Goal: Information Seeking & Learning: Learn about a topic

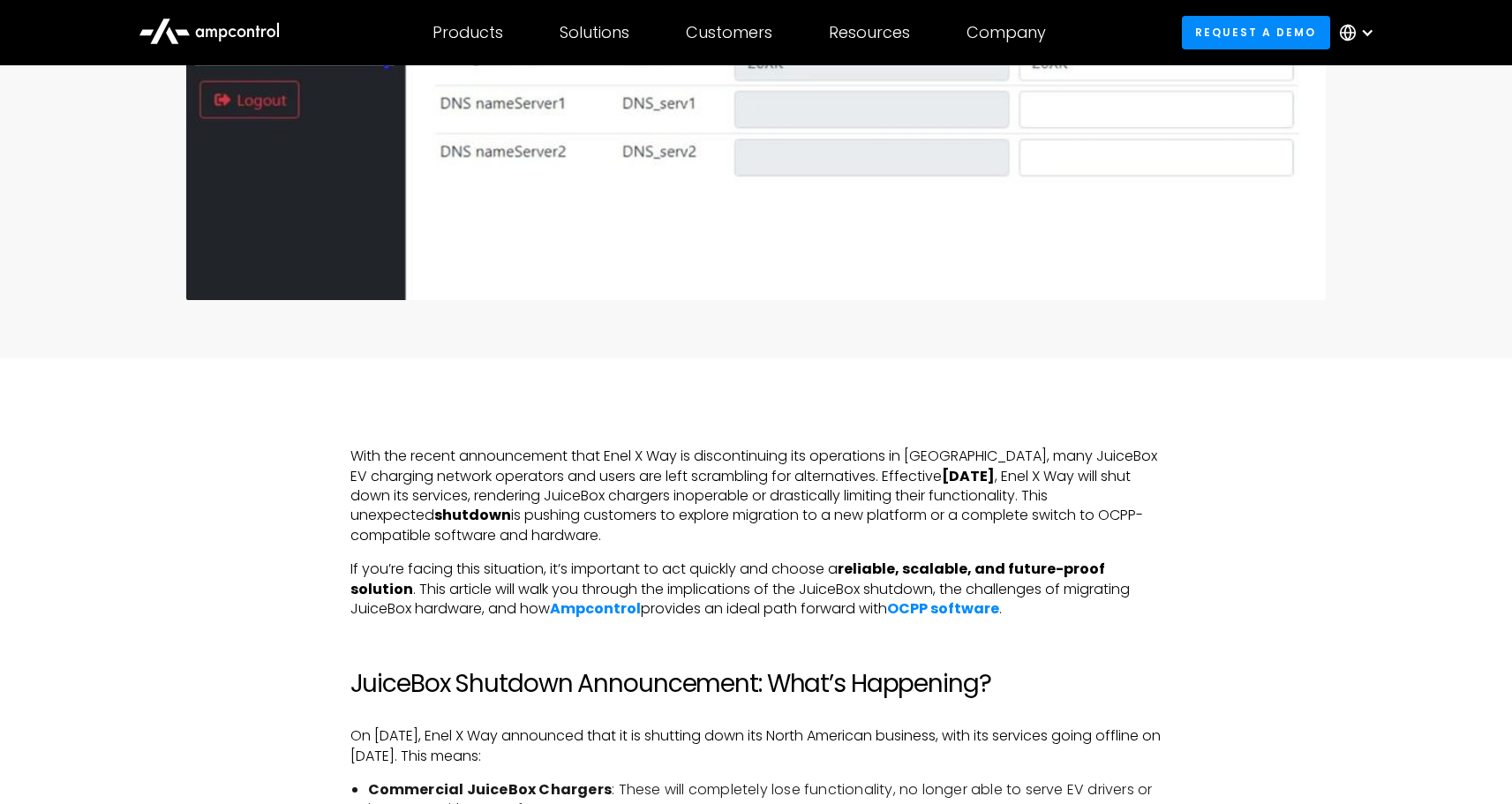
scroll to position [618, 0]
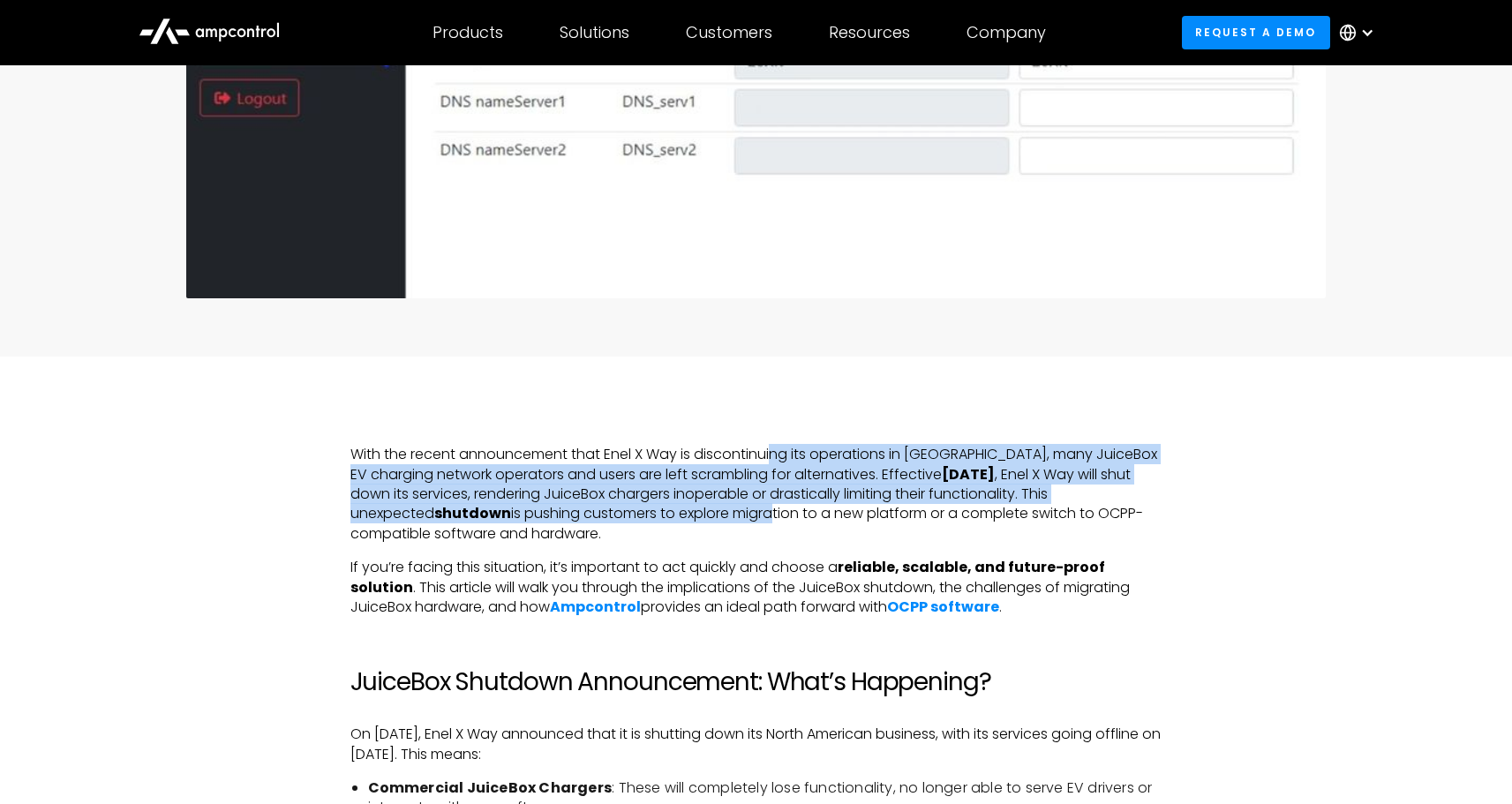
drag, startPoint x: 777, startPoint y: 457, endPoint x: 772, endPoint y: 516, distance: 59.2
click at [772, 516] on p "With the recent announcement that Enel X Way is discontinuing its operations in…" at bounding box center [756, 494] width 812 height 98
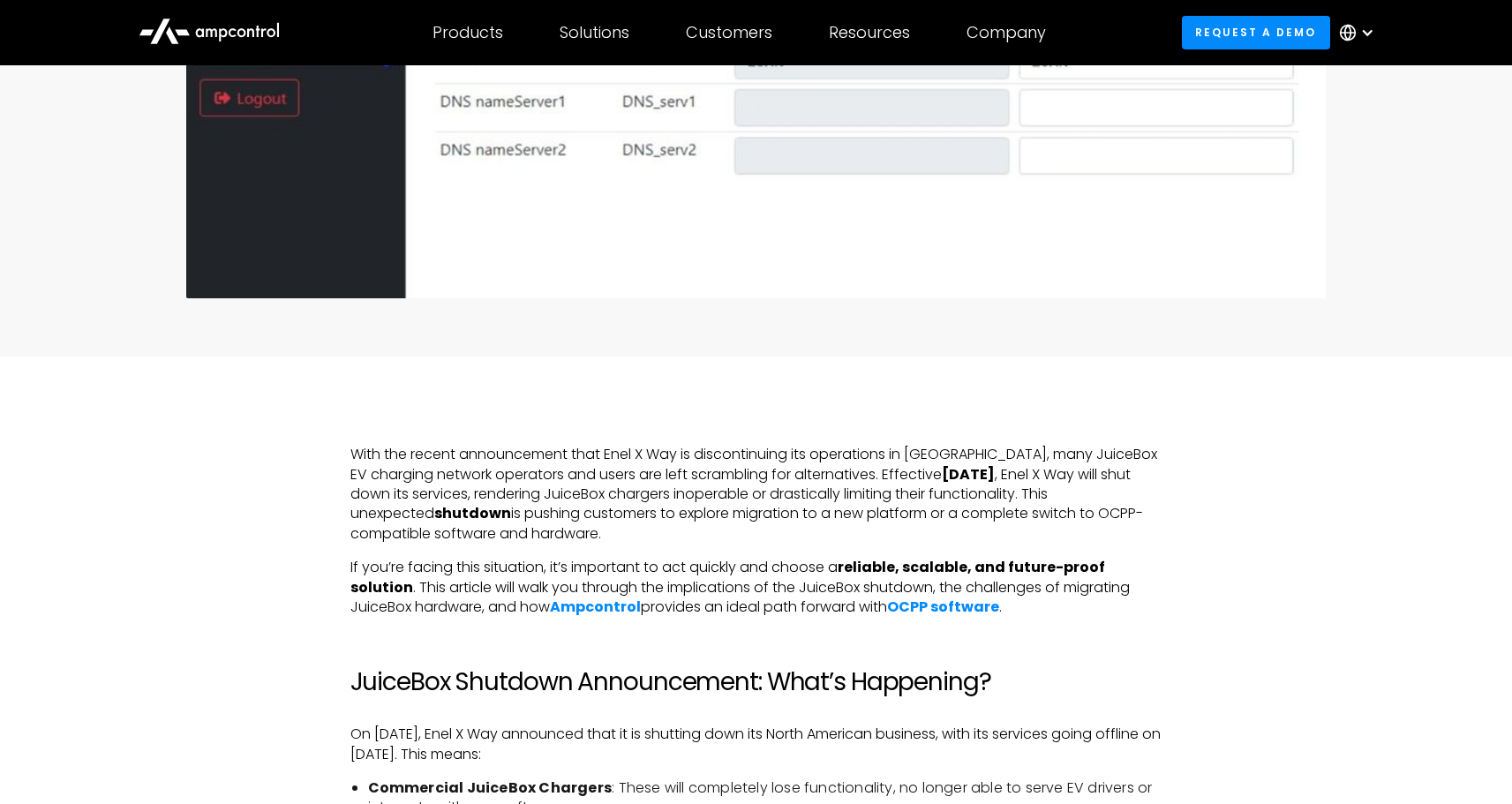
click at [659, 457] on p "With the recent announcement that Enel X Way is discontinuing its operations in…" at bounding box center [756, 494] width 812 height 98
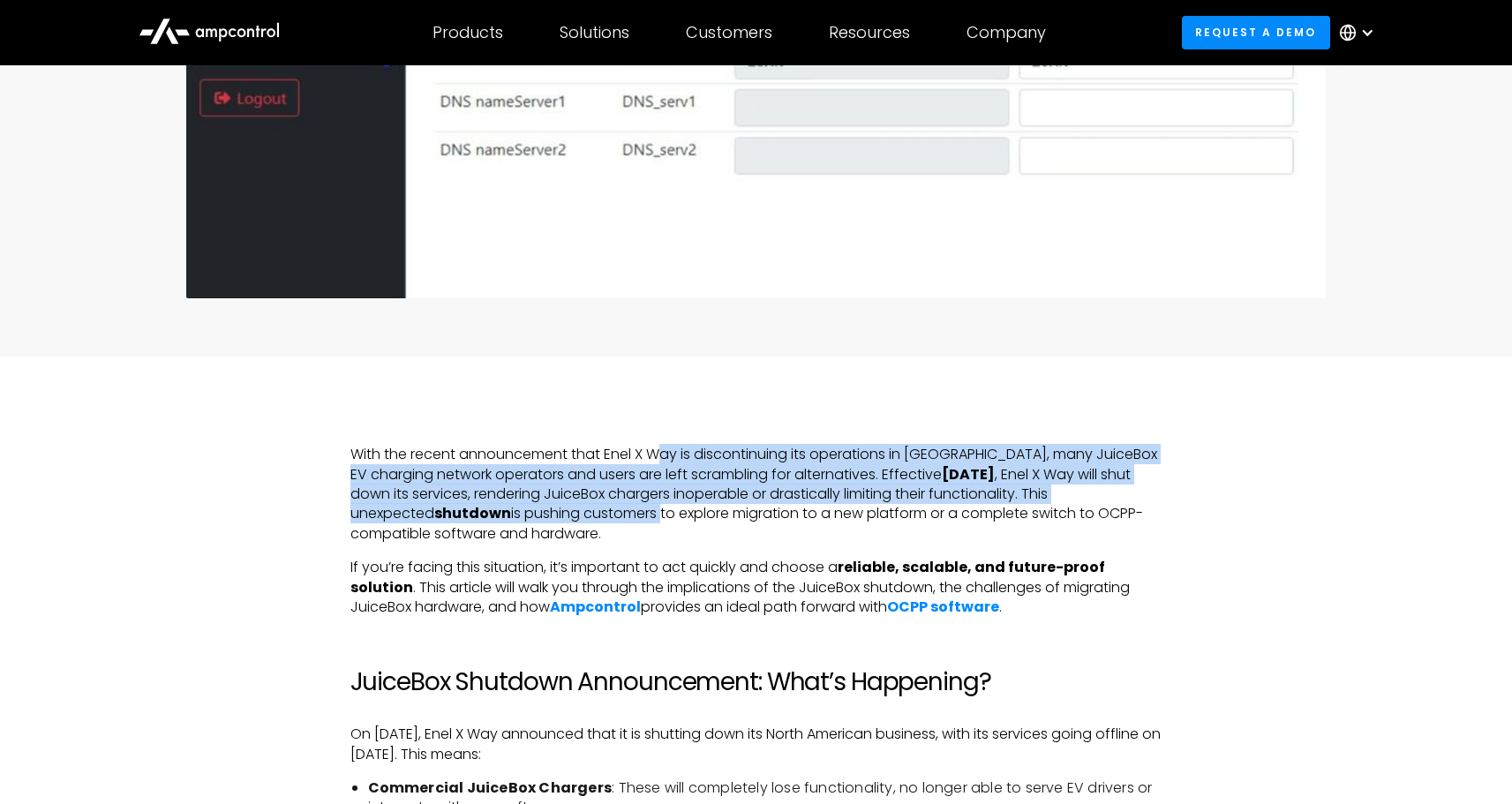
drag, startPoint x: 663, startPoint y: 459, endPoint x: 664, endPoint y: 510, distance: 51.0
click at [664, 510] on p "With the recent announcement that Enel X Way is discontinuing its operations in…" at bounding box center [756, 494] width 812 height 98
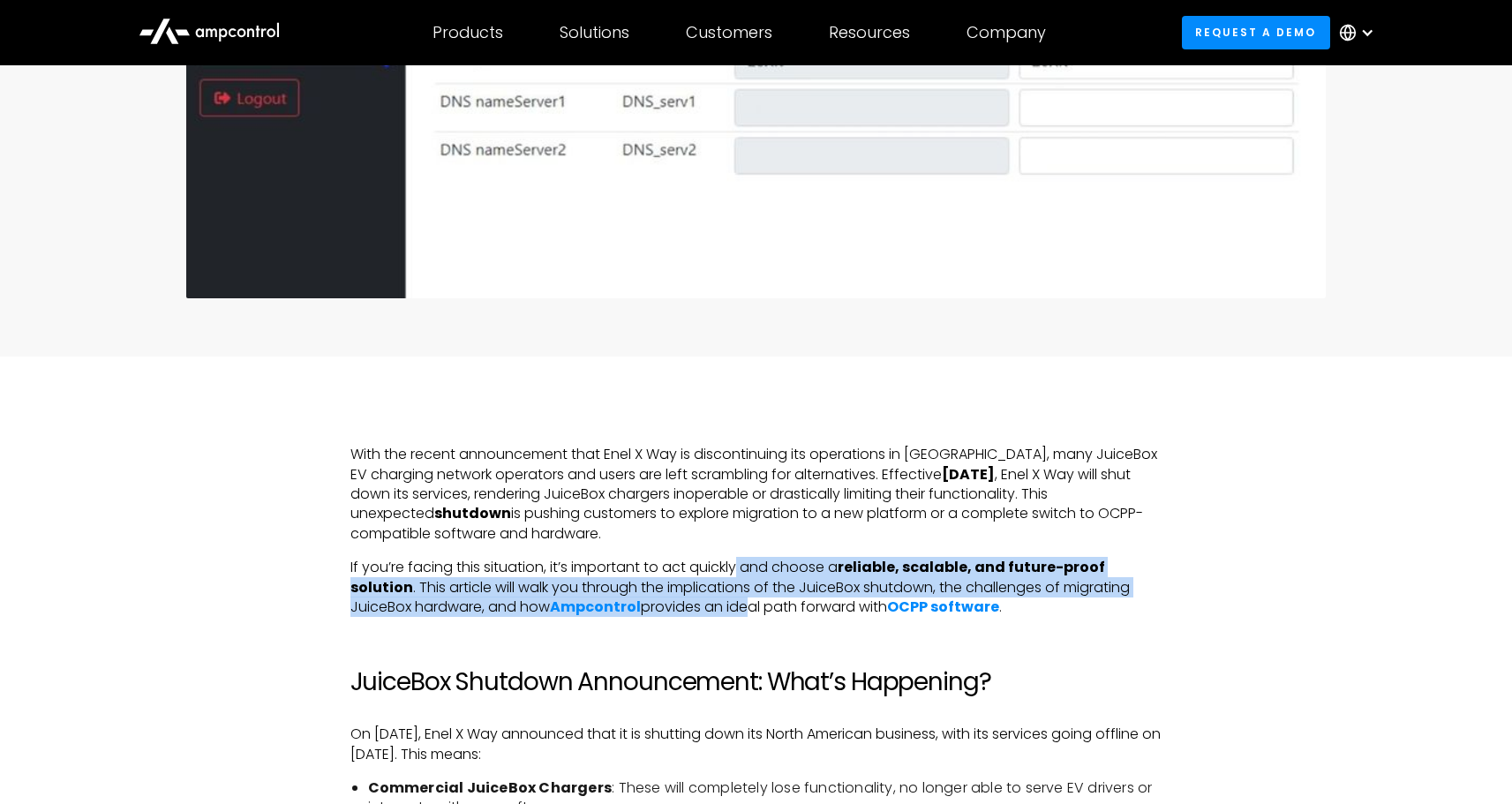
drag, startPoint x: 740, startPoint y: 570, endPoint x: 741, endPoint y: 603, distance: 33.0
click at [741, 603] on p "If you’re facing this situation, it’s important to act quickly and choose a rel…" at bounding box center [756, 587] width 812 height 59
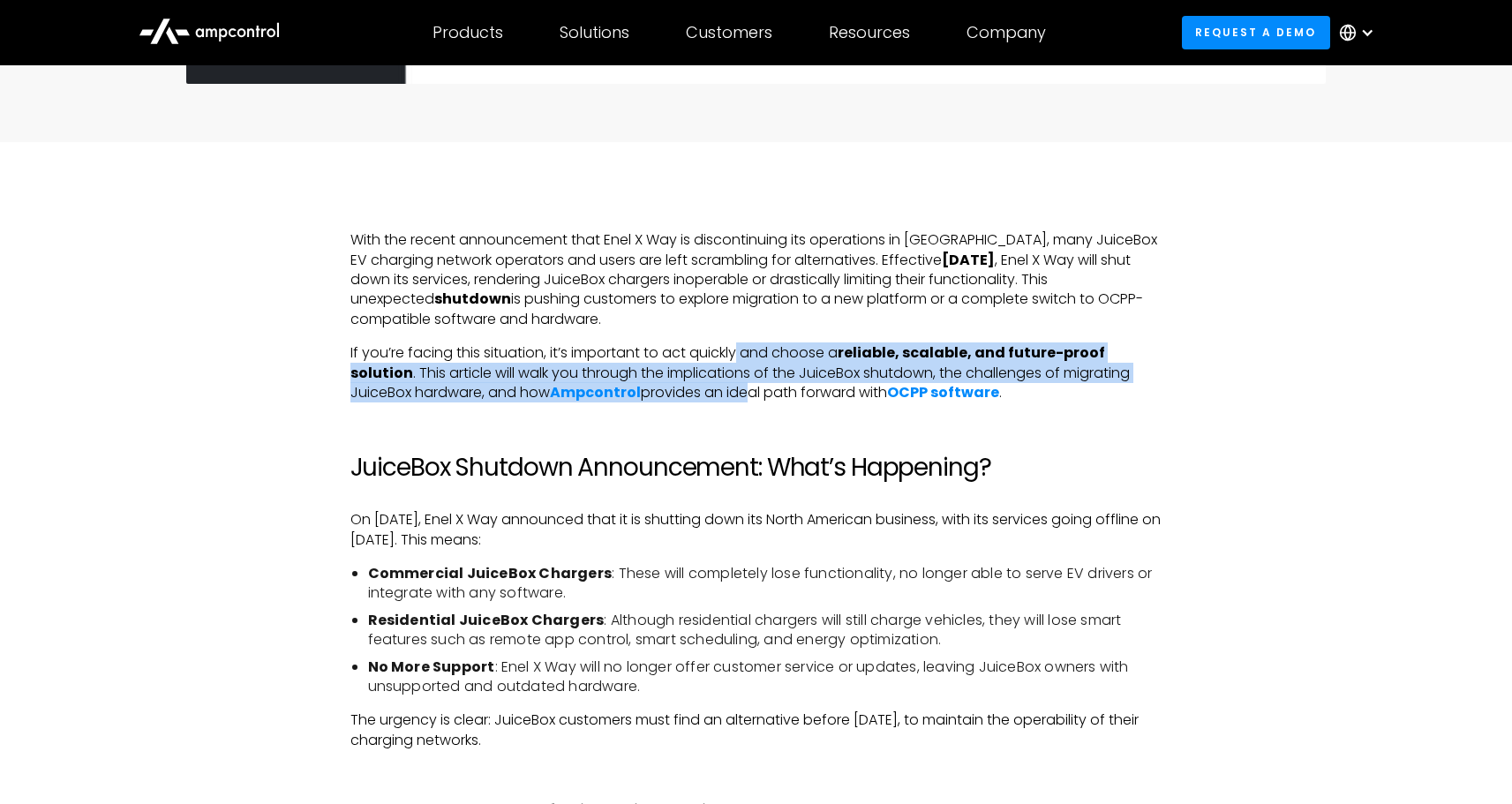
scroll to position [970, 0]
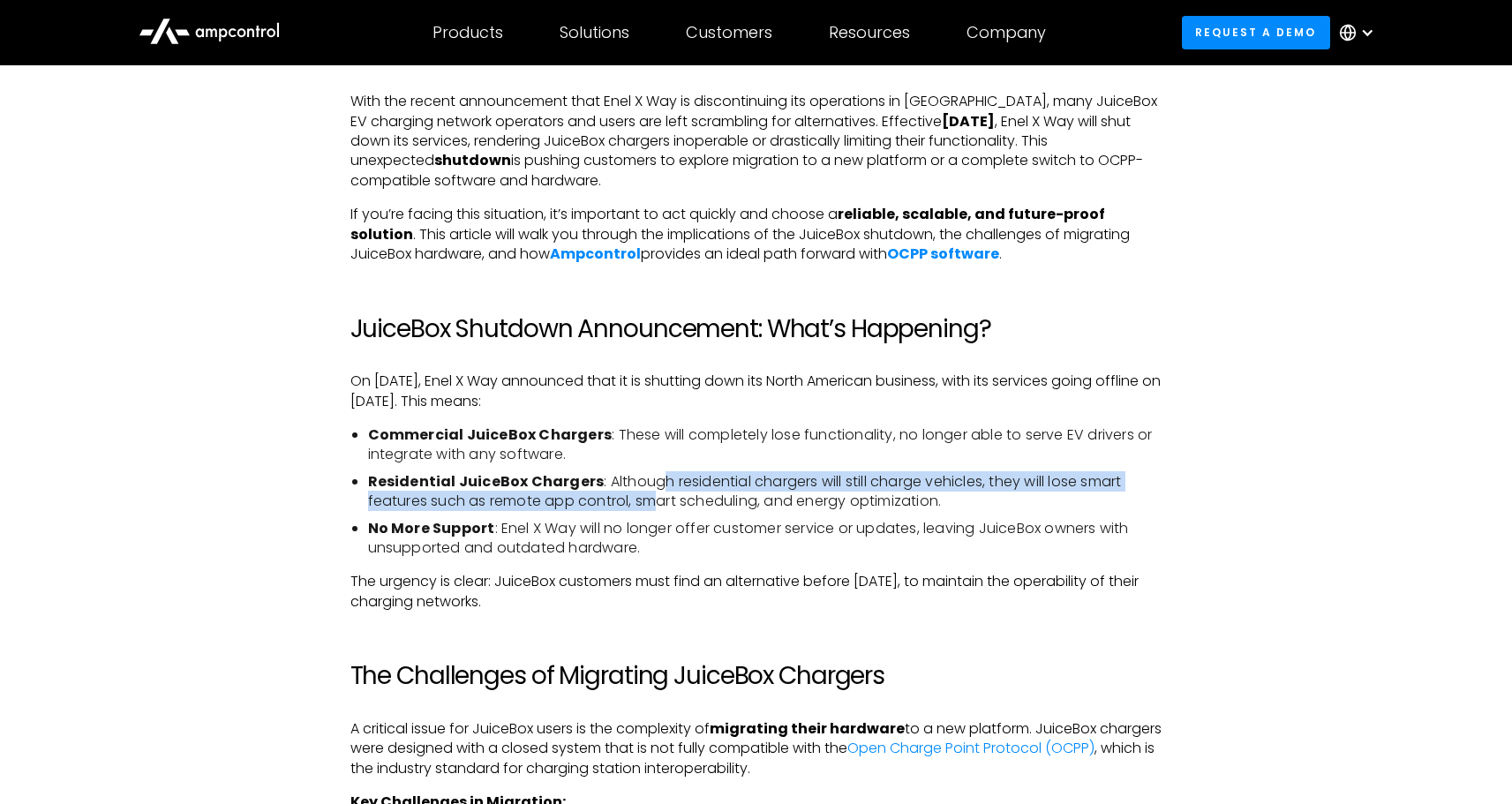
drag, startPoint x: 659, startPoint y: 479, endPoint x: 660, endPoint y: 501, distance: 22.0
click at [660, 501] on li "Residential JuiceBox Chargers : Although residential chargers will still charge…" at bounding box center [764, 492] width 794 height 40
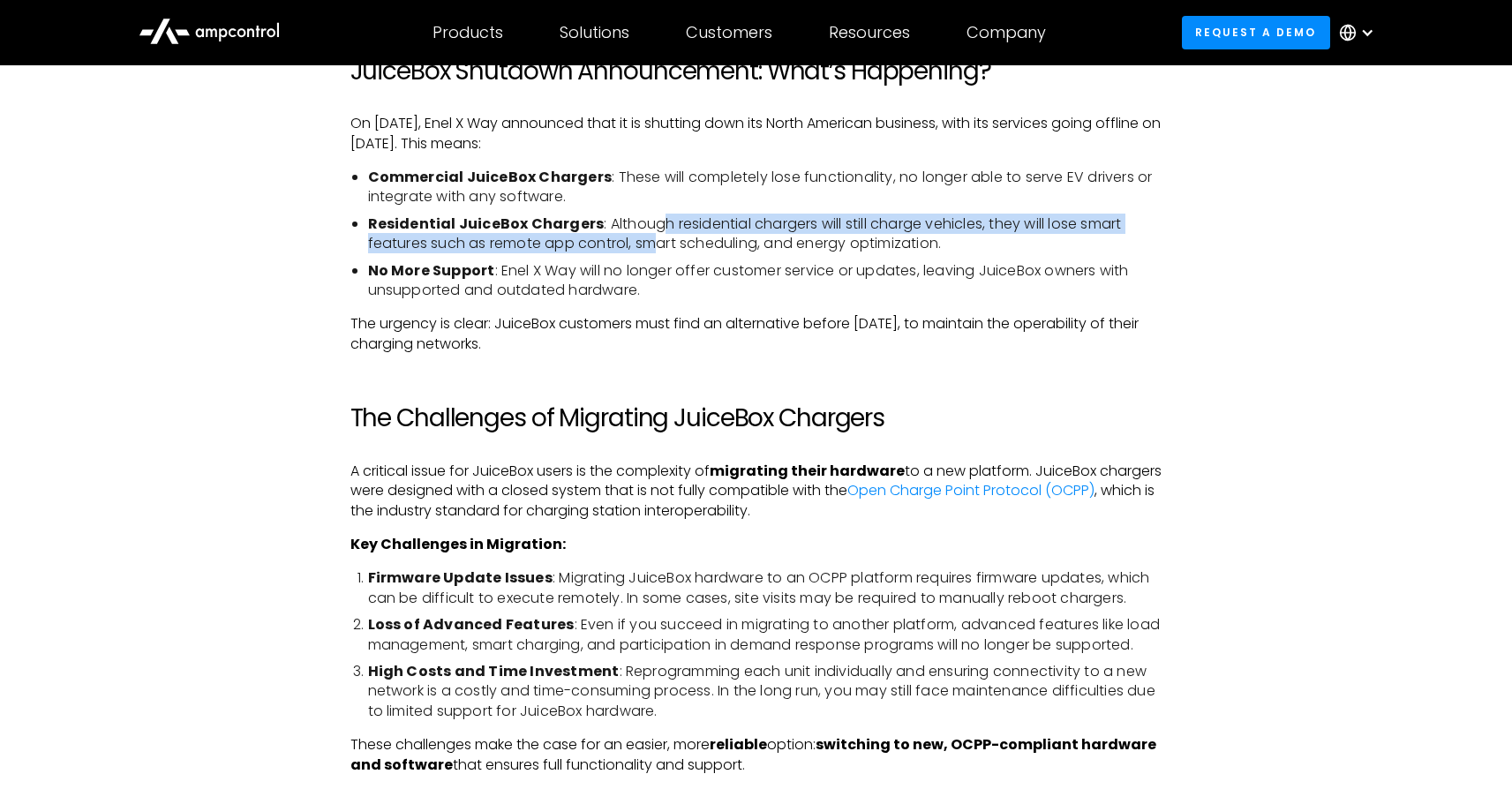
scroll to position [1235, 0]
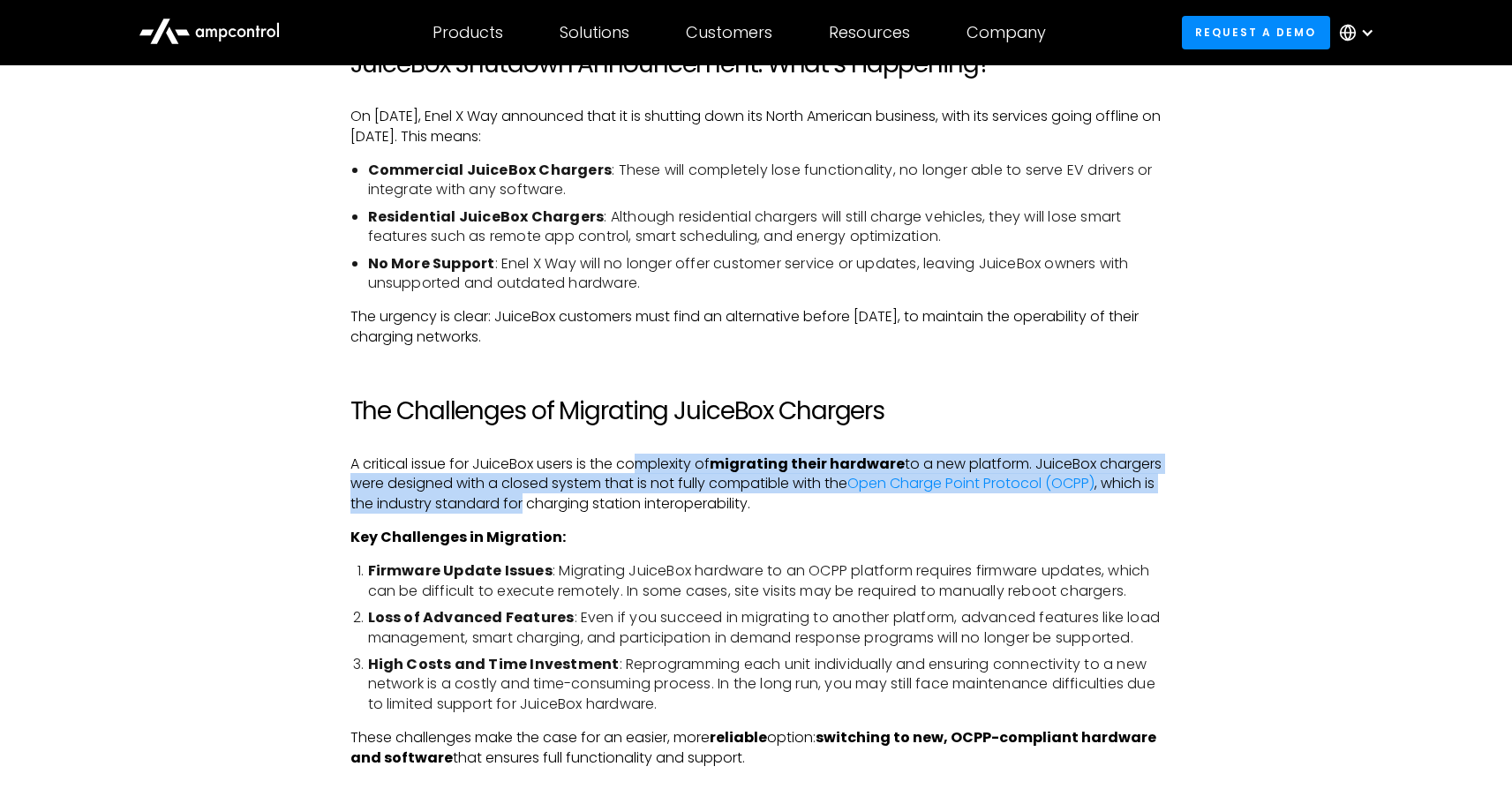
drag, startPoint x: 639, startPoint y: 467, endPoint x: 639, endPoint y: 495, distance: 28.0
click at [639, 495] on p "A critical issue for JuiceBox users is the complexity of migrating their hardwa…" at bounding box center [756, 484] width 812 height 59
